Goal: Task Accomplishment & Management: Manage account settings

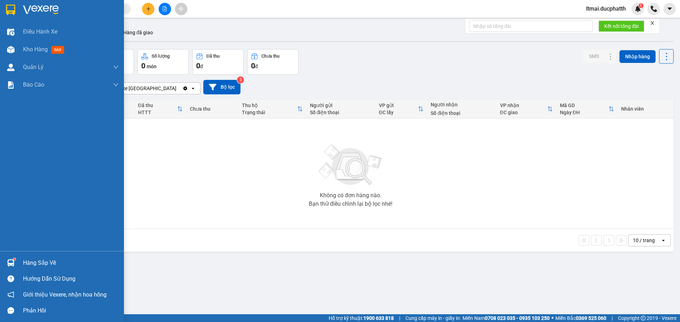
click at [30, 268] on div "Hàng sắp về" at bounding box center [71, 263] width 96 height 11
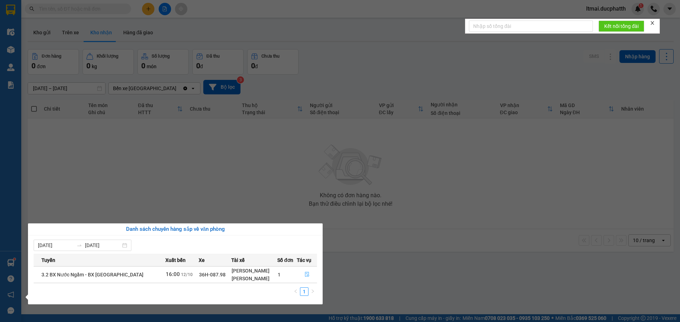
click at [306, 275] on icon "file-done" at bounding box center [306, 274] width 5 height 5
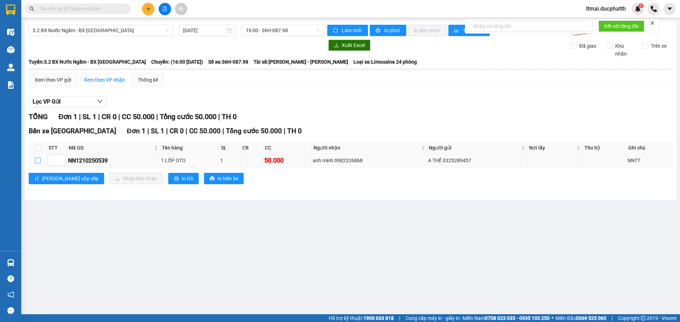
drag, startPoint x: 37, startPoint y: 160, endPoint x: 46, endPoint y: 163, distance: 9.5
click at [36, 160] on input "checkbox" at bounding box center [38, 161] width 6 height 6
checkbox input "true"
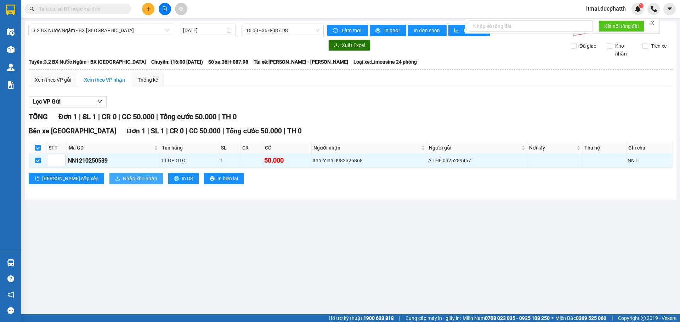
click at [109, 177] on button "Nhập kho nhận" at bounding box center [135, 178] width 53 height 11
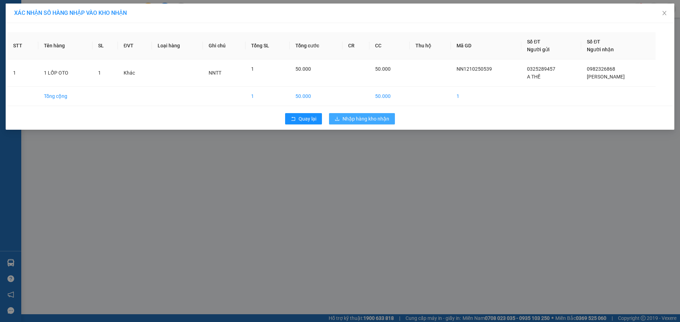
click at [339, 120] on icon "download" at bounding box center [336, 118] width 5 height 5
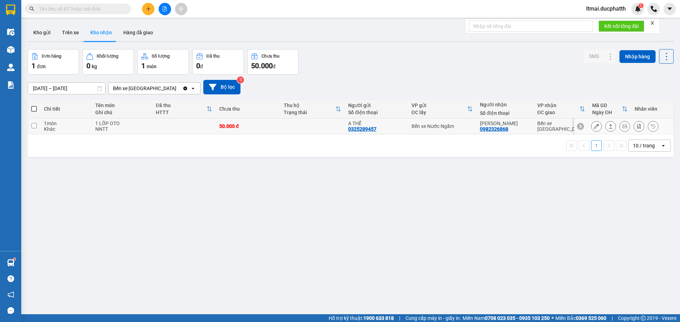
click at [594, 127] on button at bounding box center [596, 126] width 10 height 12
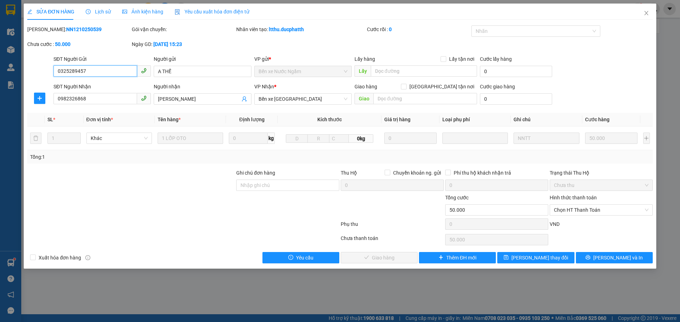
type input "0325289457"
type input "A THẾ"
type input "0982326868"
type input "[PERSON_NAME]"
type input "0"
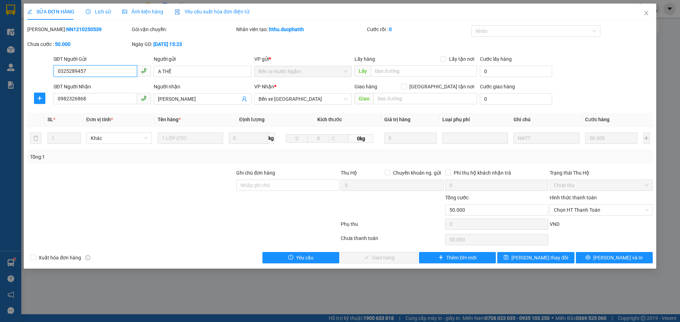
type input "50.000"
click at [576, 212] on span "Chọn HT Thanh Toán" at bounding box center [601, 210] width 95 height 11
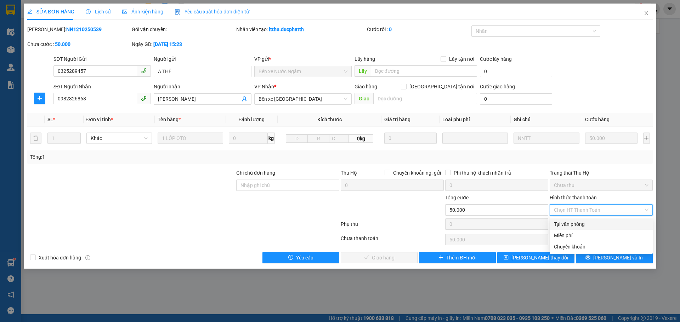
click at [566, 223] on div "Tại văn phòng" at bounding box center [601, 225] width 95 height 8
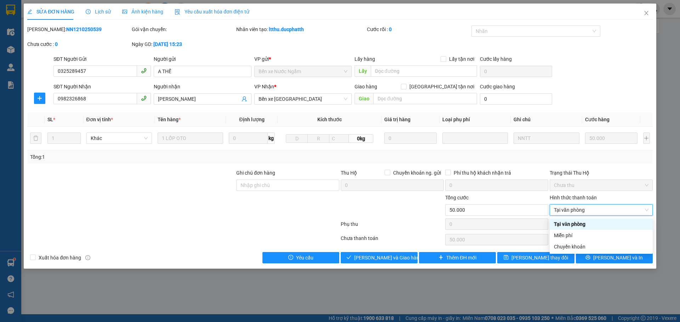
type input "0"
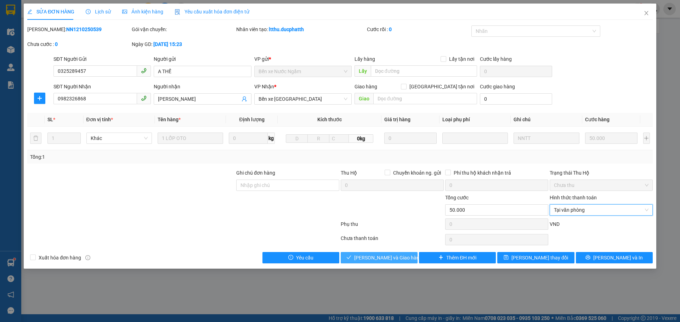
click at [387, 256] on span "[PERSON_NAME] và Giao hàng" at bounding box center [388, 258] width 68 height 8
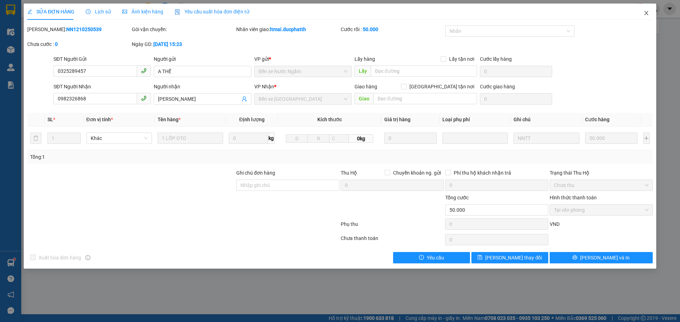
click at [647, 12] on icon "close" at bounding box center [646, 13] width 6 height 6
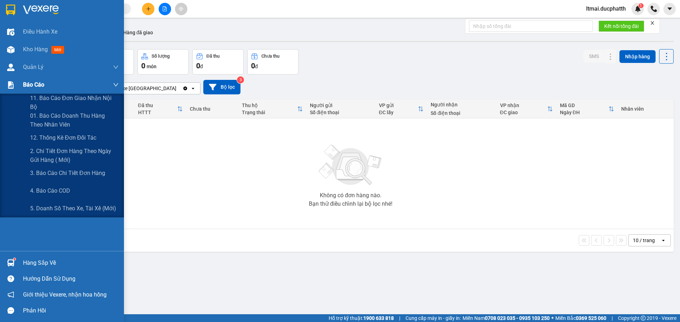
click at [9, 85] on img at bounding box center [10, 84] width 7 height 7
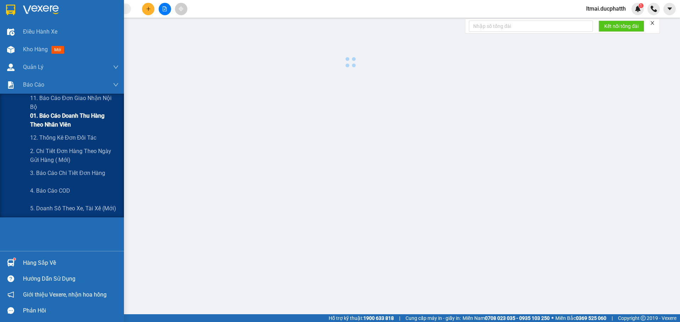
click at [44, 115] on span "01. Báo cáo doanh thu hàng theo nhân viên" at bounding box center [74, 120] width 88 height 18
